Goal: Navigation & Orientation: Go to known website

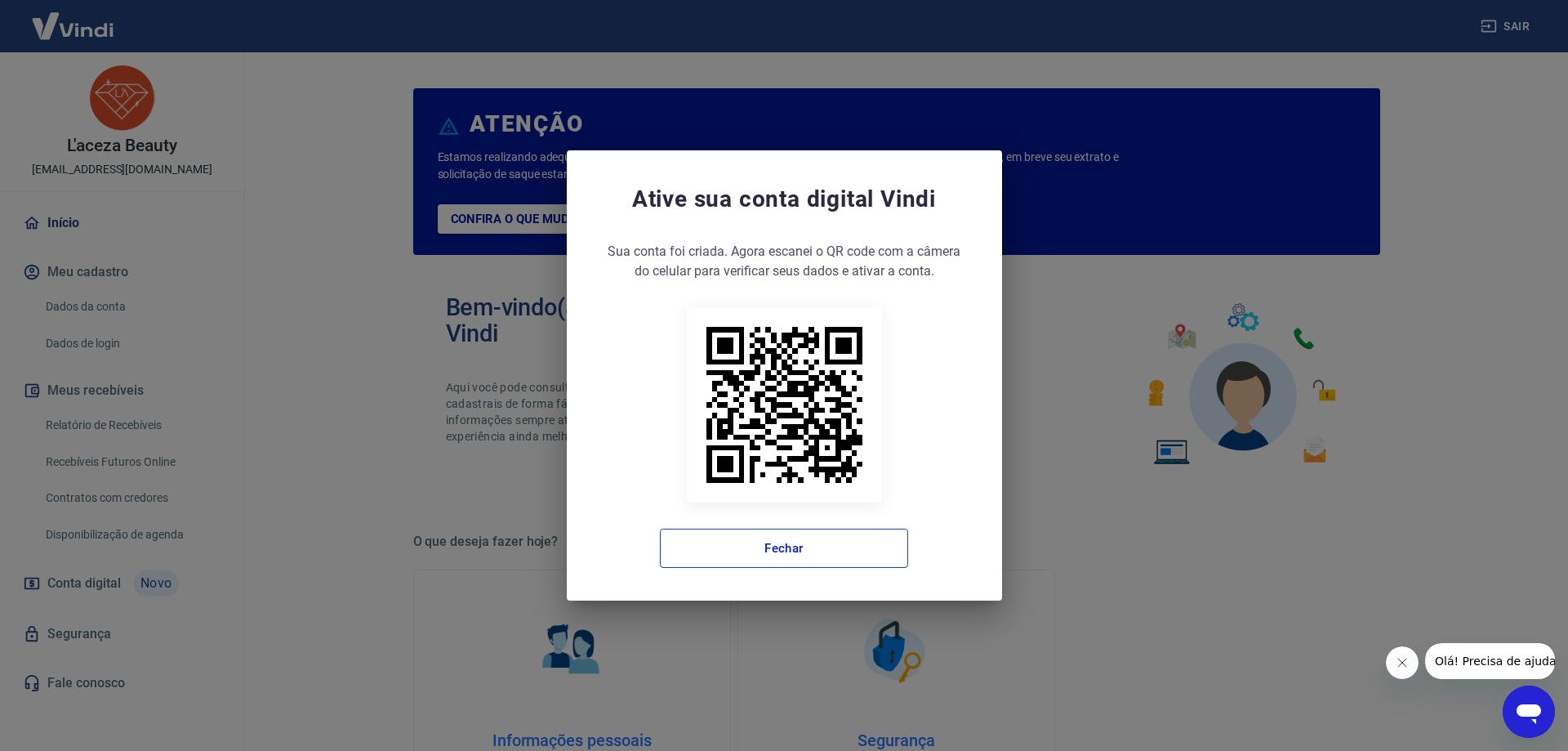
click at [741, 551] on button "Fechar" at bounding box center [784, 547] width 248 height 39
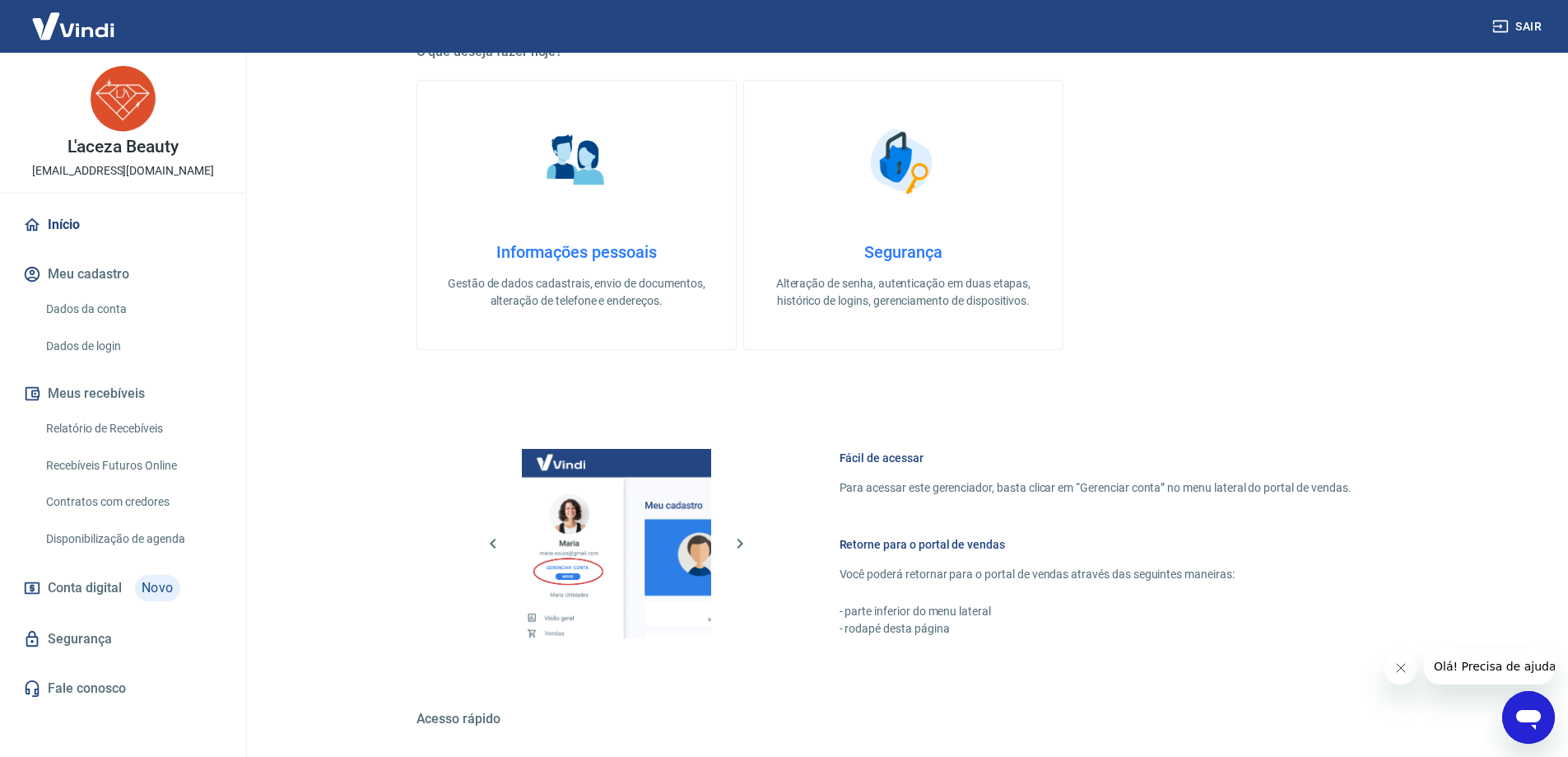
scroll to position [698, 0]
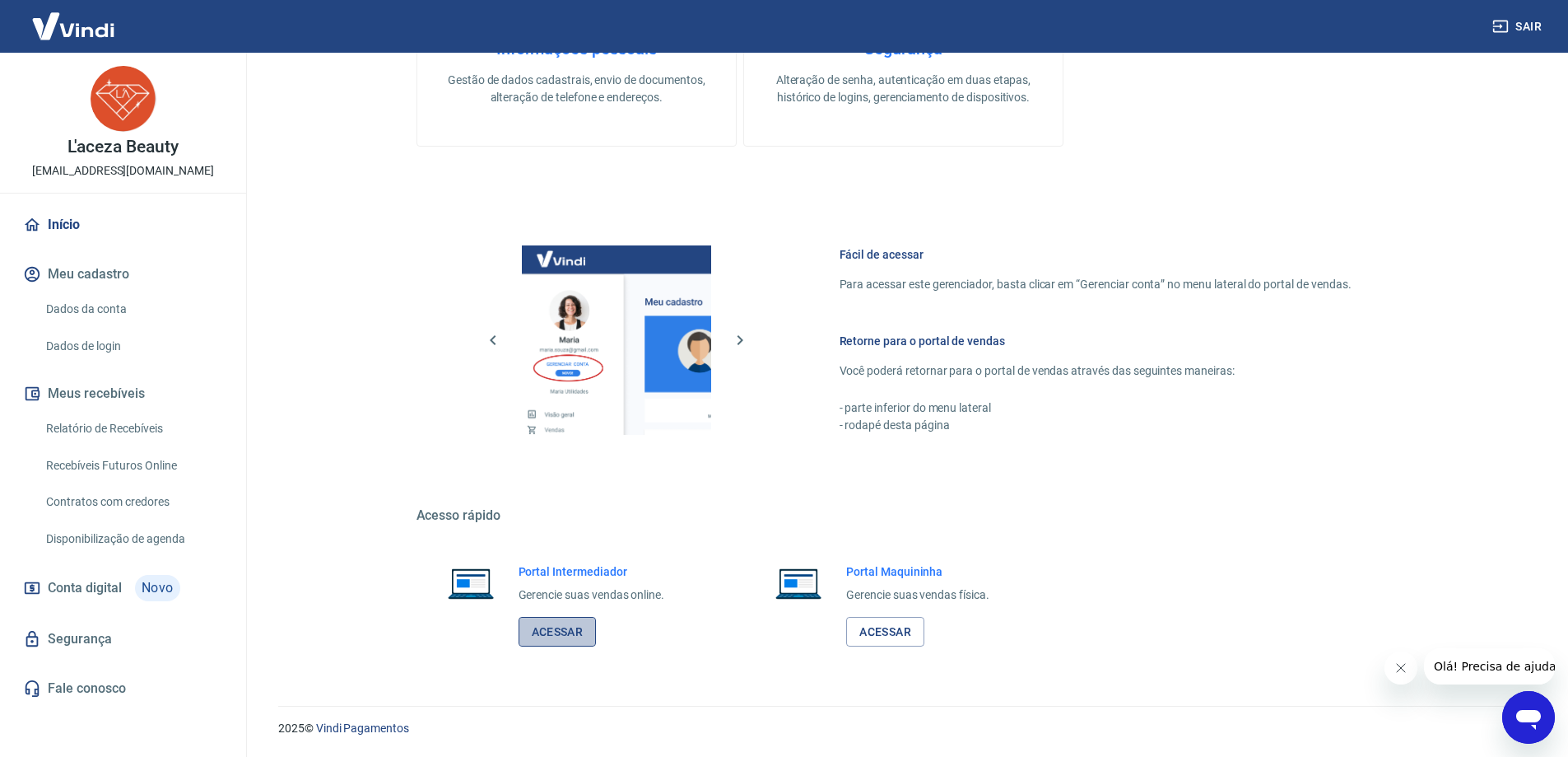
click at [572, 637] on link "Acessar" at bounding box center [558, 632] width 79 height 31
